Goal: Task Accomplishment & Management: Complete application form

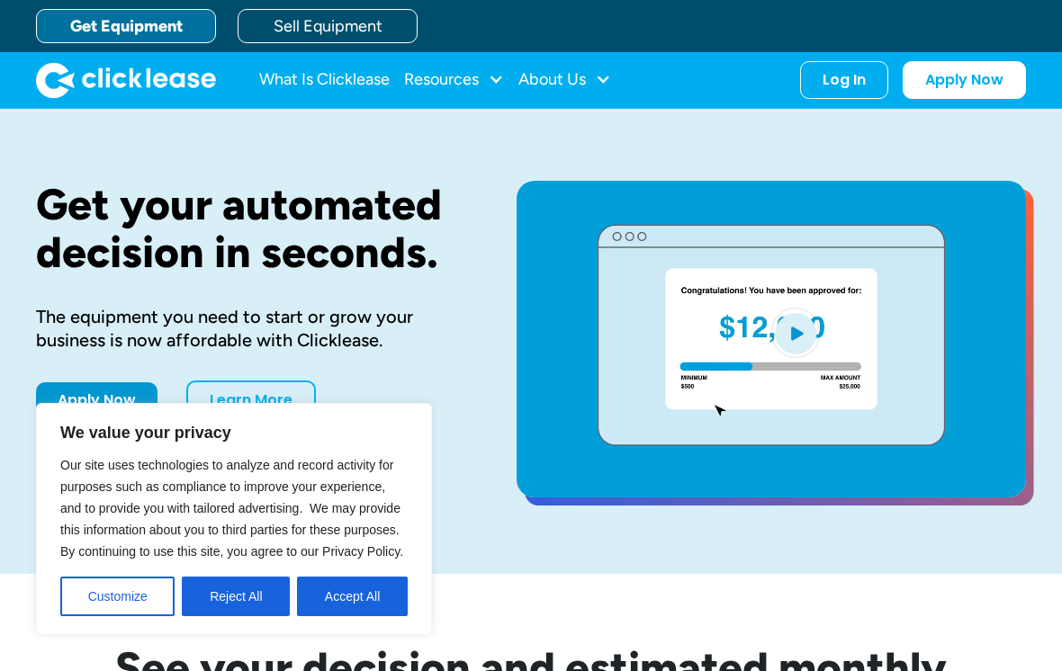
click at [354, 607] on button "Accept All" at bounding box center [352, 597] width 111 height 40
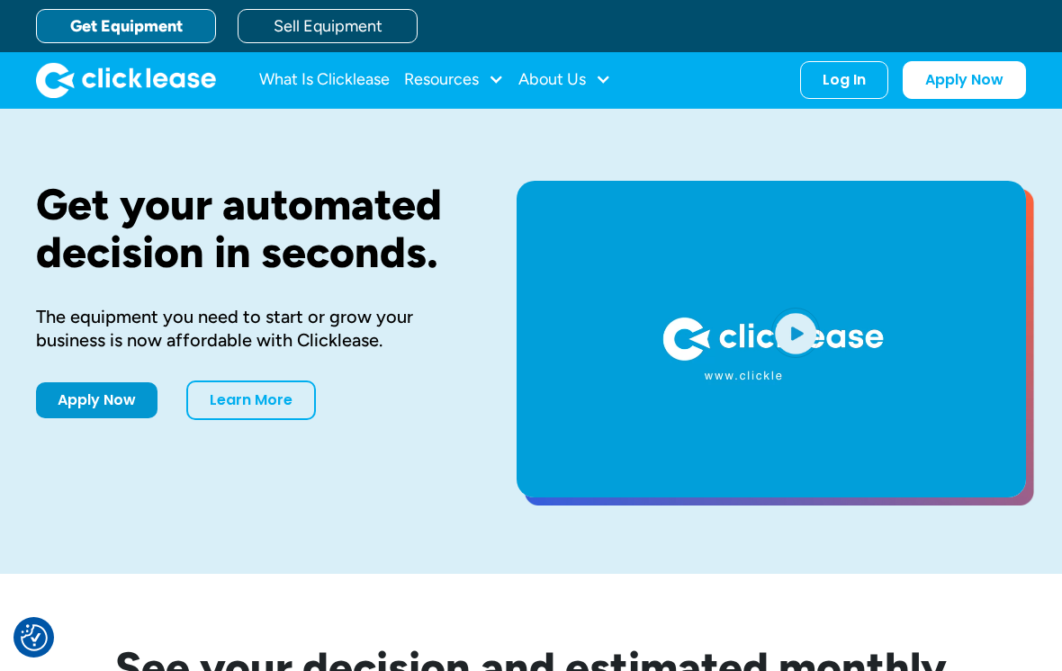
click at [125, 401] on link "Apply Now" at bounding box center [96, 400] width 121 height 36
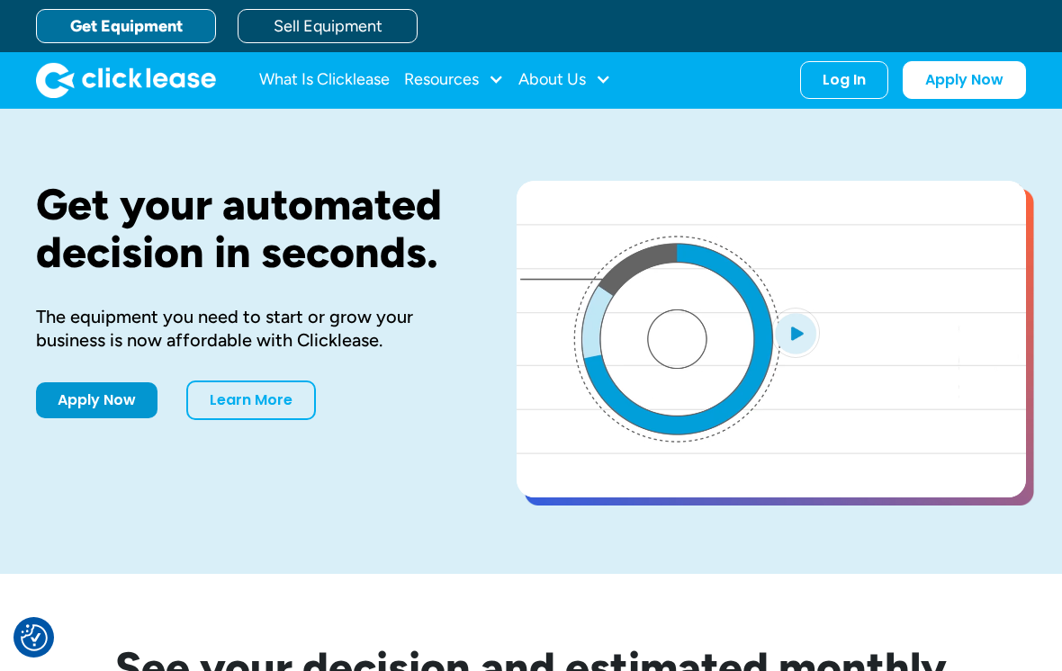
click at [996, 77] on link "Apply Now" at bounding box center [964, 80] width 123 height 38
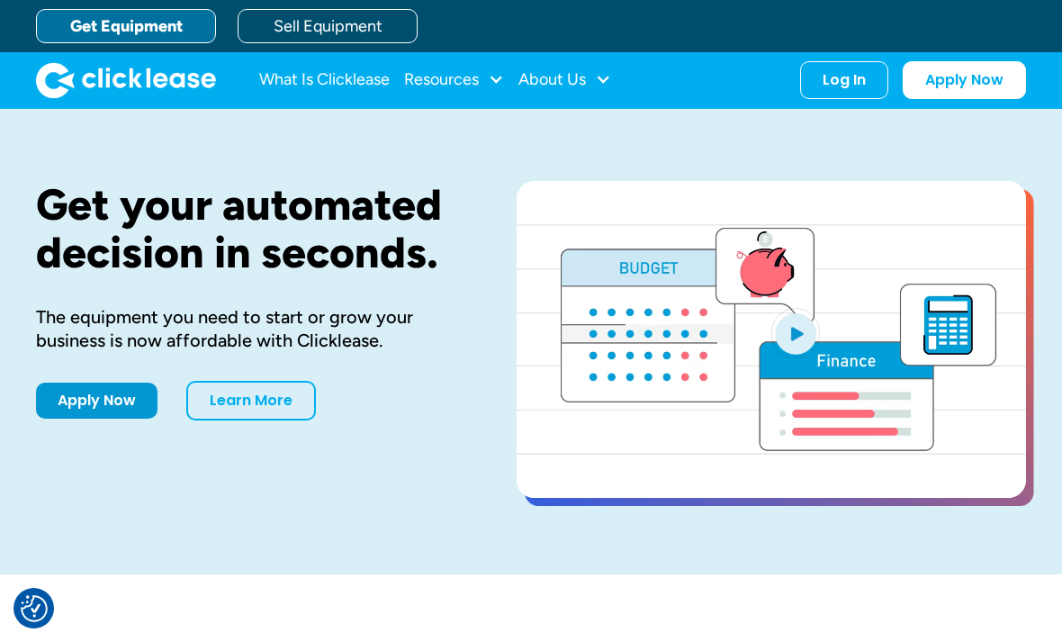
click at [121, 397] on link "Apply Now" at bounding box center [96, 400] width 121 height 36
